Goal: Find specific page/section: Find specific page/section

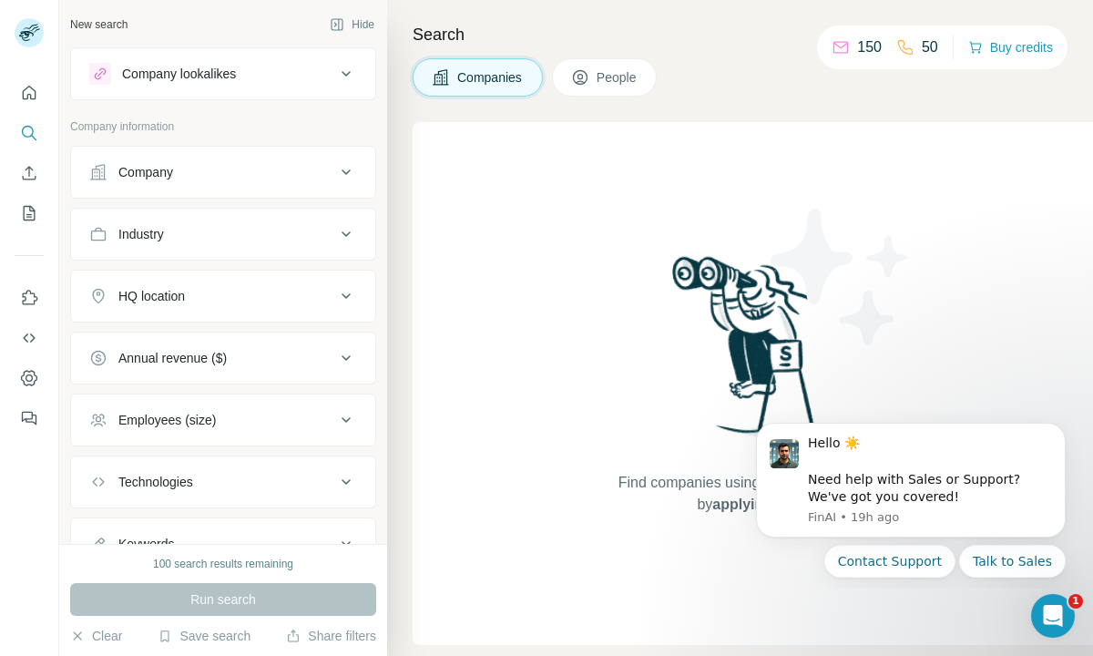
click at [26, 110] on nav at bounding box center [29, 152] width 29 height 153
click at [31, 102] on button "Quick start" at bounding box center [29, 92] width 29 height 33
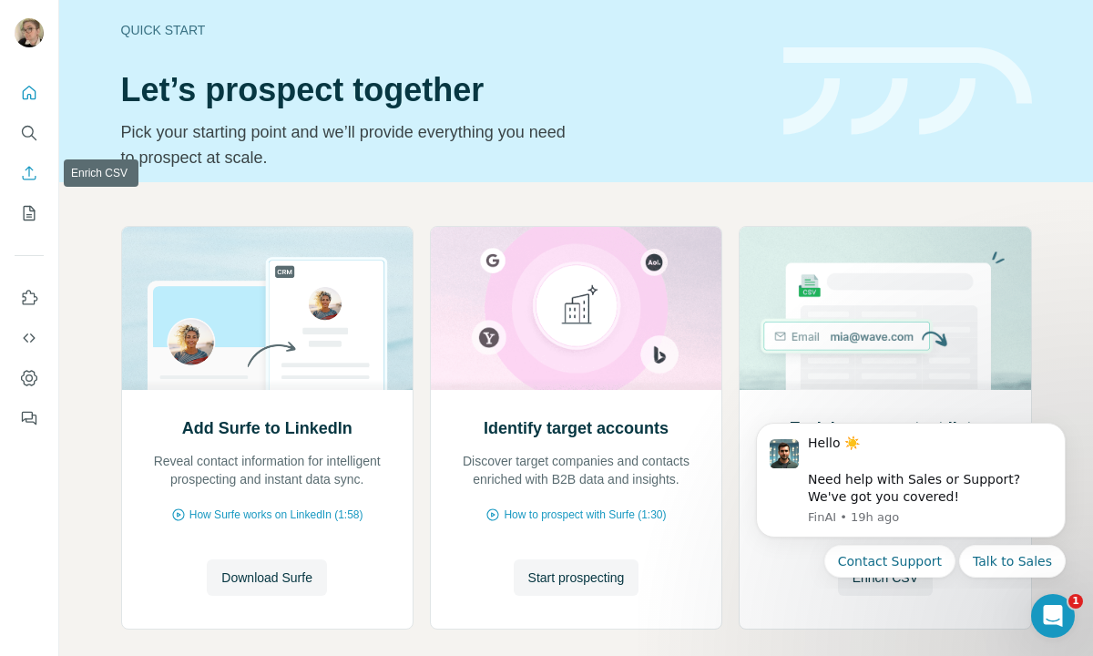
click at [25, 185] on button "Enrich CSV" at bounding box center [29, 173] width 29 height 33
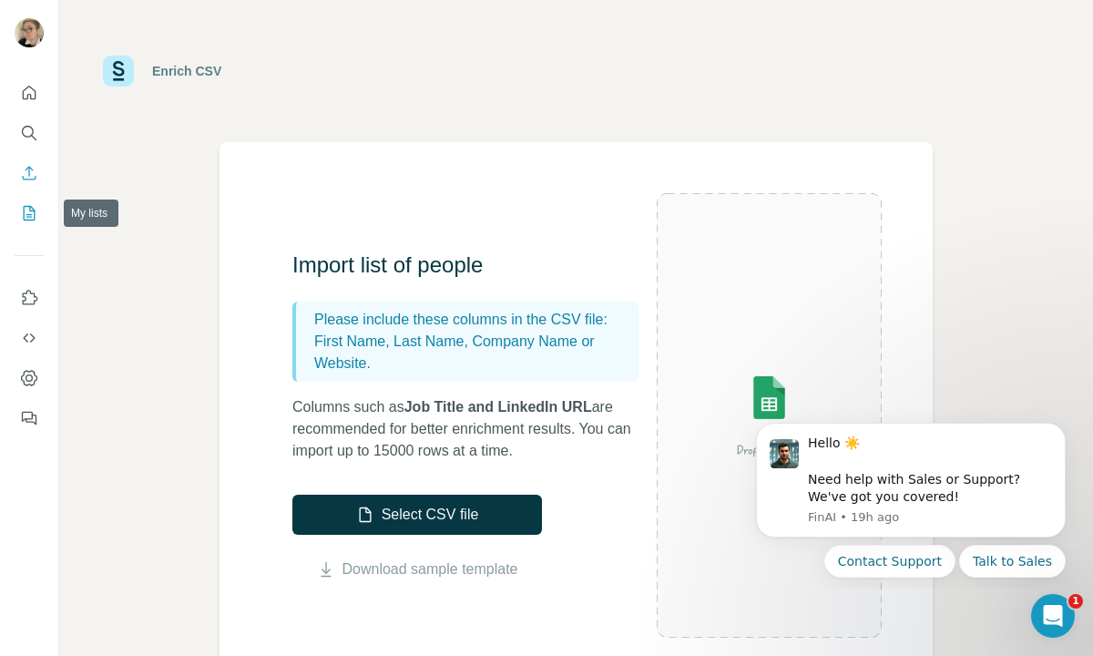
click at [29, 216] on icon "My lists" at bounding box center [29, 213] width 18 height 18
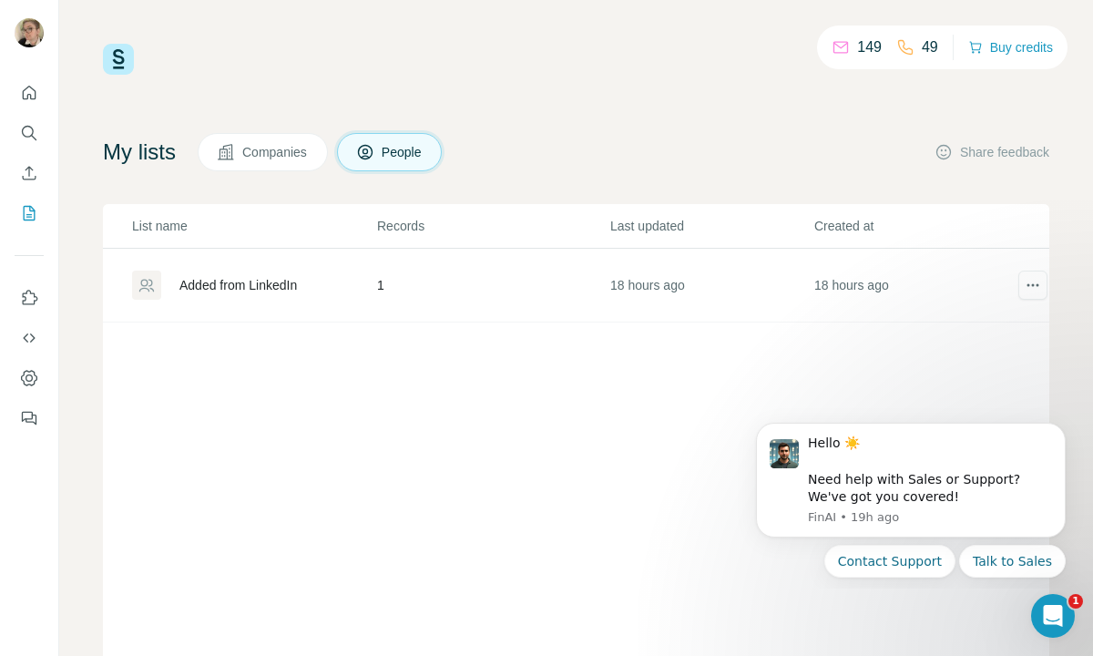
click at [266, 148] on span "Companies" at bounding box center [275, 152] width 66 height 18
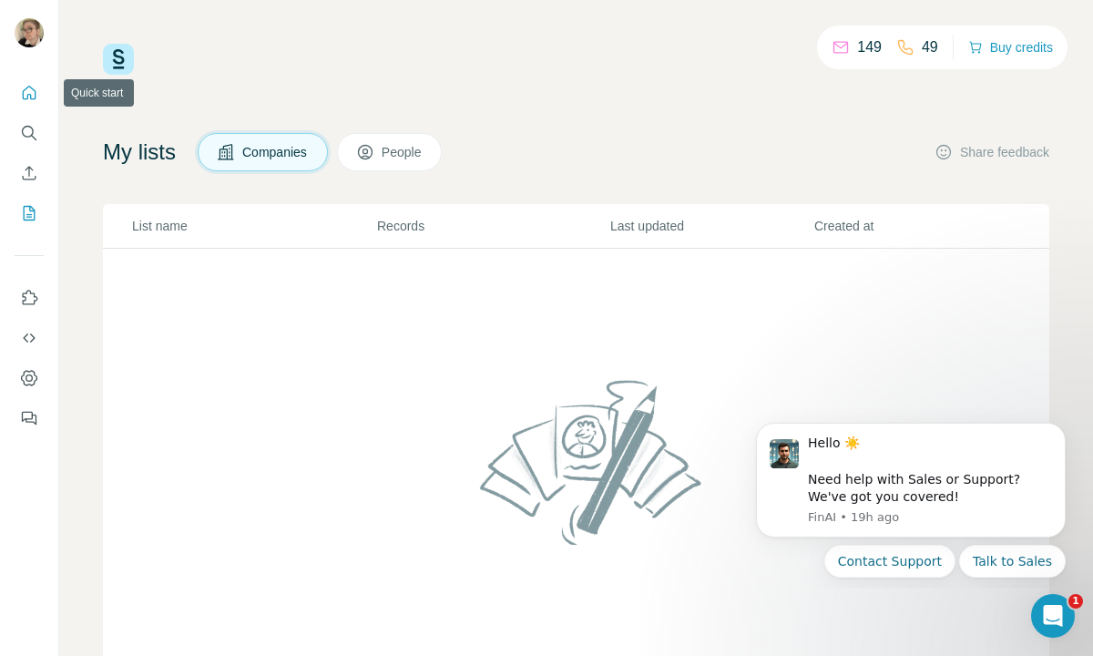
click at [23, 98] on icon "Quick start" at bounding box center [30, 93] width 14 height 14
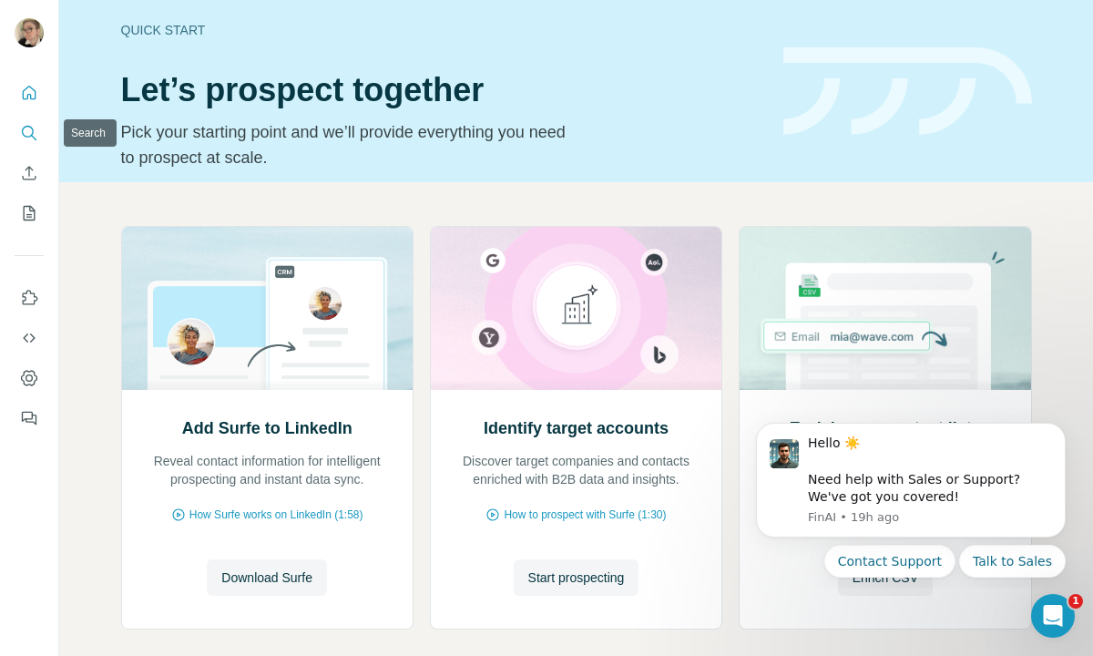
click at [25, 127] on icon "Search" at bounding box center [29, 133] width 18 height 18
